Goal: Go to known website: Go to known website

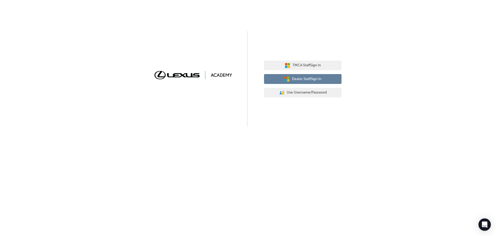
click at [303, 78] on span "Dealer Staff Sign In" at bounding box center [306, 79] width 29 height 6
